Goal: Task Accomplishment & Management: Use online tool/utility

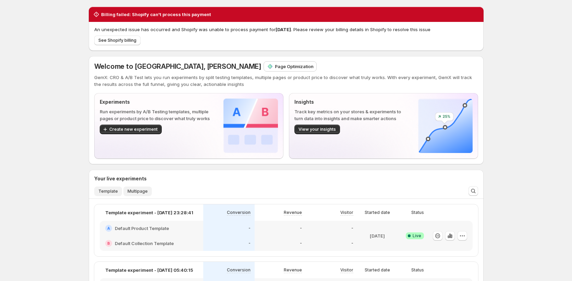
click at [141, 194] on span "Multipage" at bounding box center [138, 191] width 20 height 5
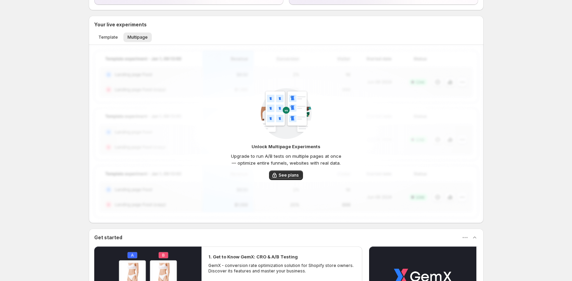
scroll to position [188, 0]
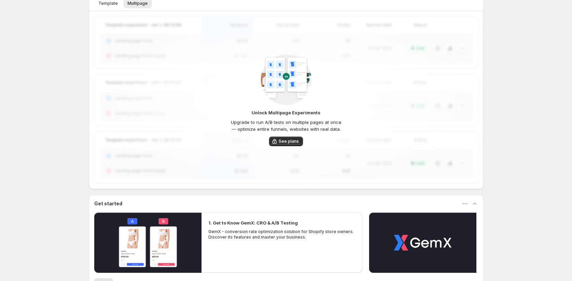
scroll to position [33, 0]
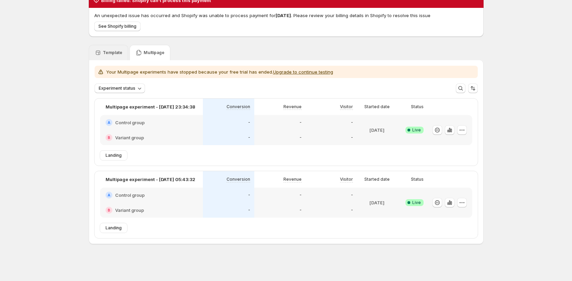
click at [108, 60] on div "Template" at bounding box center [108, 52] width 39 height 15
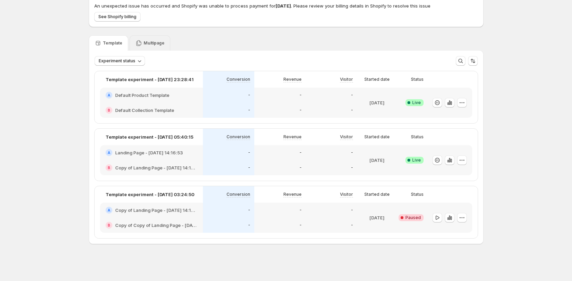
click at [159, 40] on p "Multipage" at bounding box center [154, 42] width 21 height 5
